Goal: Find specific page/section: Find specific page/section

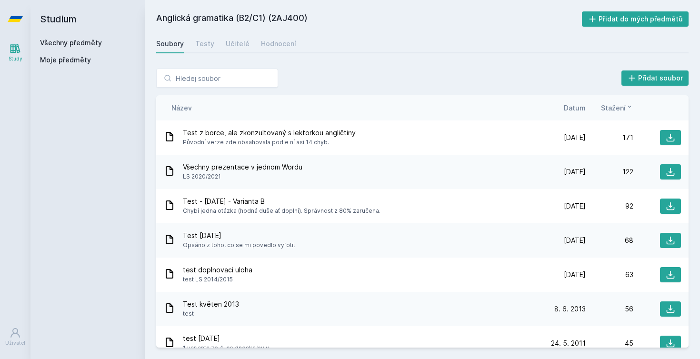
click at [70, 38] on h2 "Studium" at bounding box center [87, 19] width 95 height 38
click at [70, 48] on div "Všechny předměty Moje předměty" at bounding box center [87, 53] width 95 height 30
click at [70, 44] on link "Všechny předměty" at bounding box center [71, 43] width 62 height 8
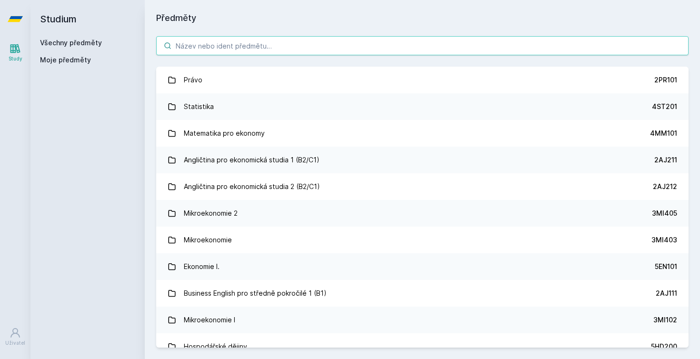
click at [197, 49] on input "search" at bounding box center [422, 45] width 532 height 19
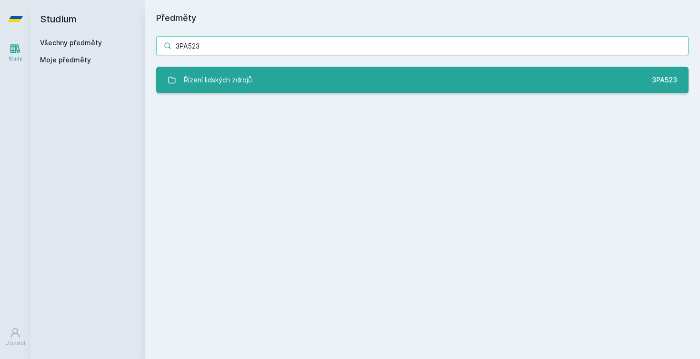
type input "3PA523"
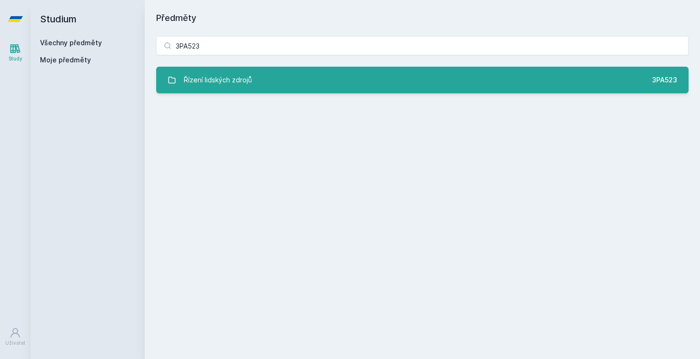
click at [199, 76] on div "Řízení lidských zdrojů" at bounding box center [218, 79] width 68 height 19
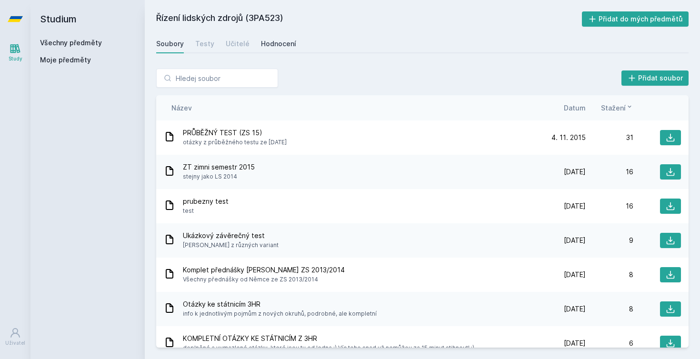
click at [264, 41] on div "Hodnocení" at bounding box center [278, 44] width 35 height 10
